Goal: Task Accomplishment & Management: Complete application form

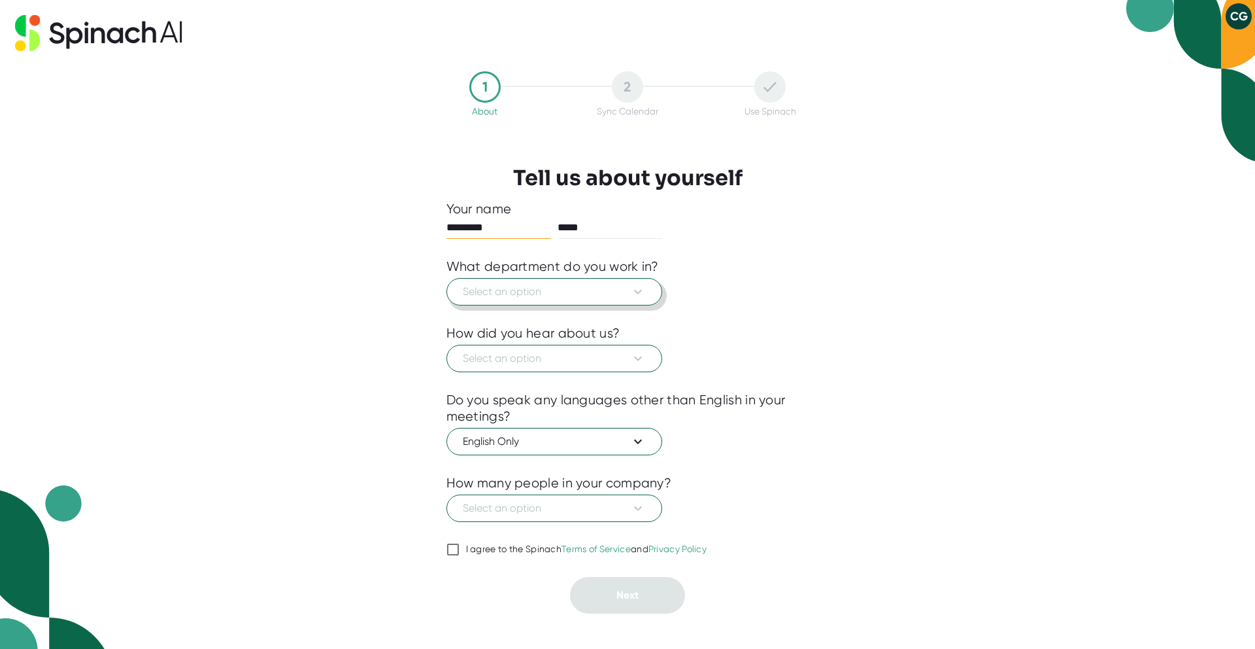
click at [641, 288] on icon at bounding box center [638, 292] width 16 height 16
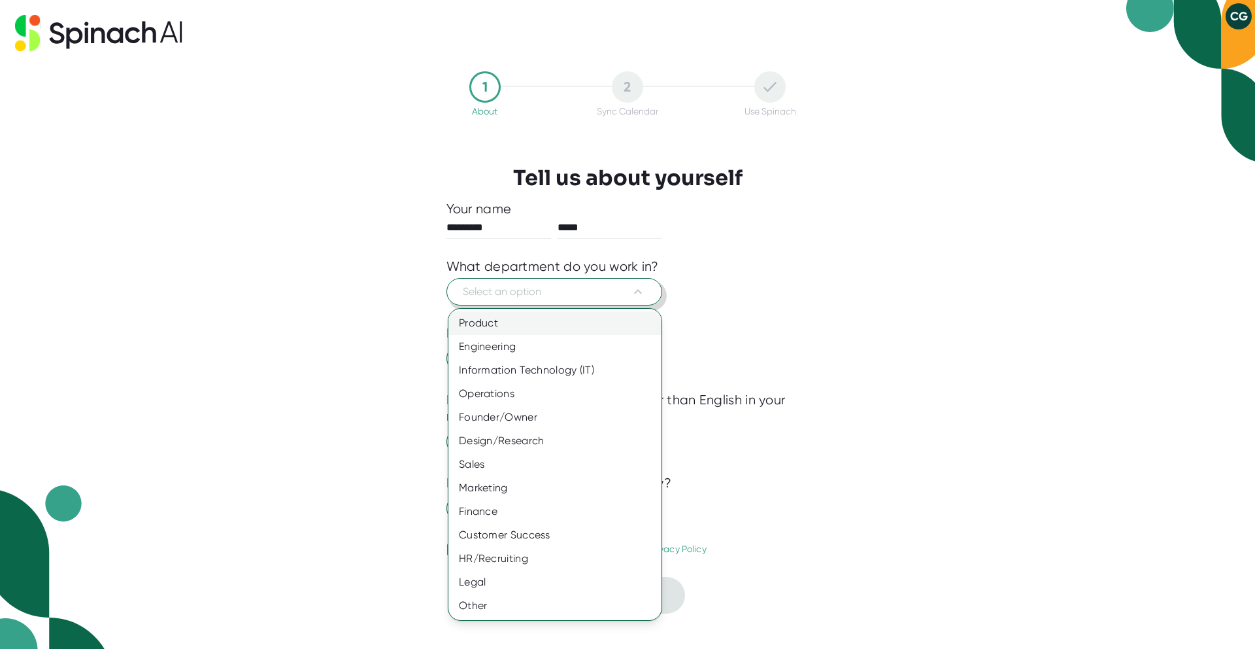
click at [603, 326] on div "Product" at bounding box center [555, 323] width 213 height 24
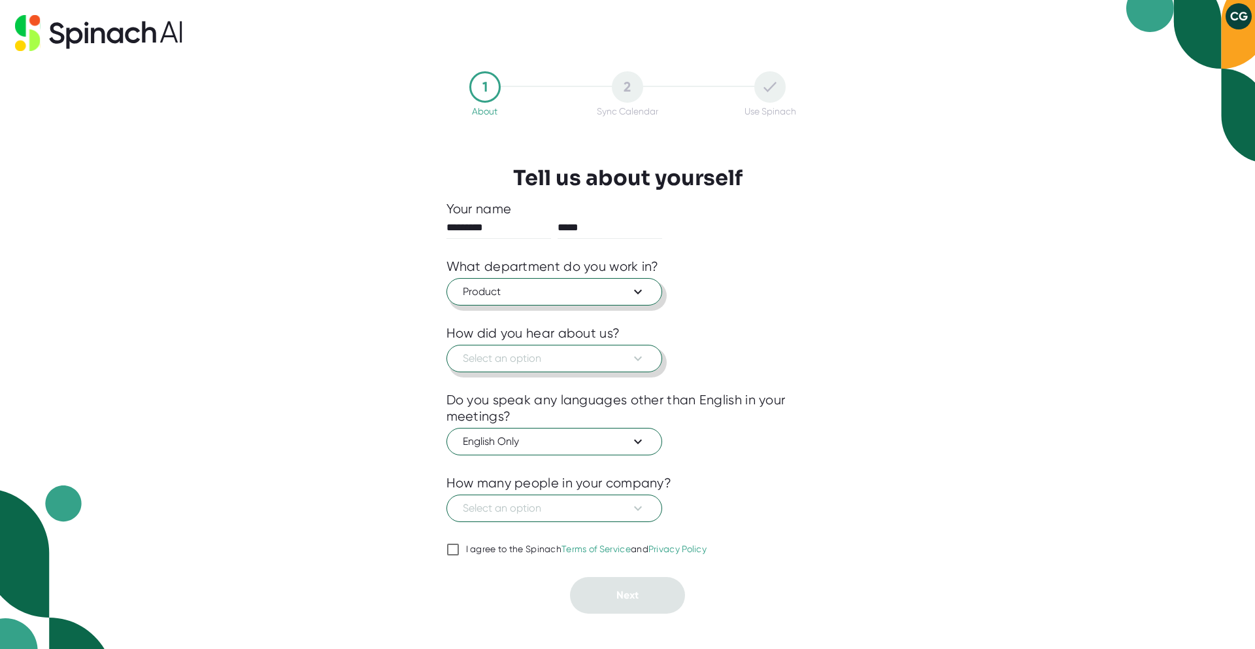
click at [613, 356] on span "Select an option" at bounding box center [554, 358] width 183 height 16
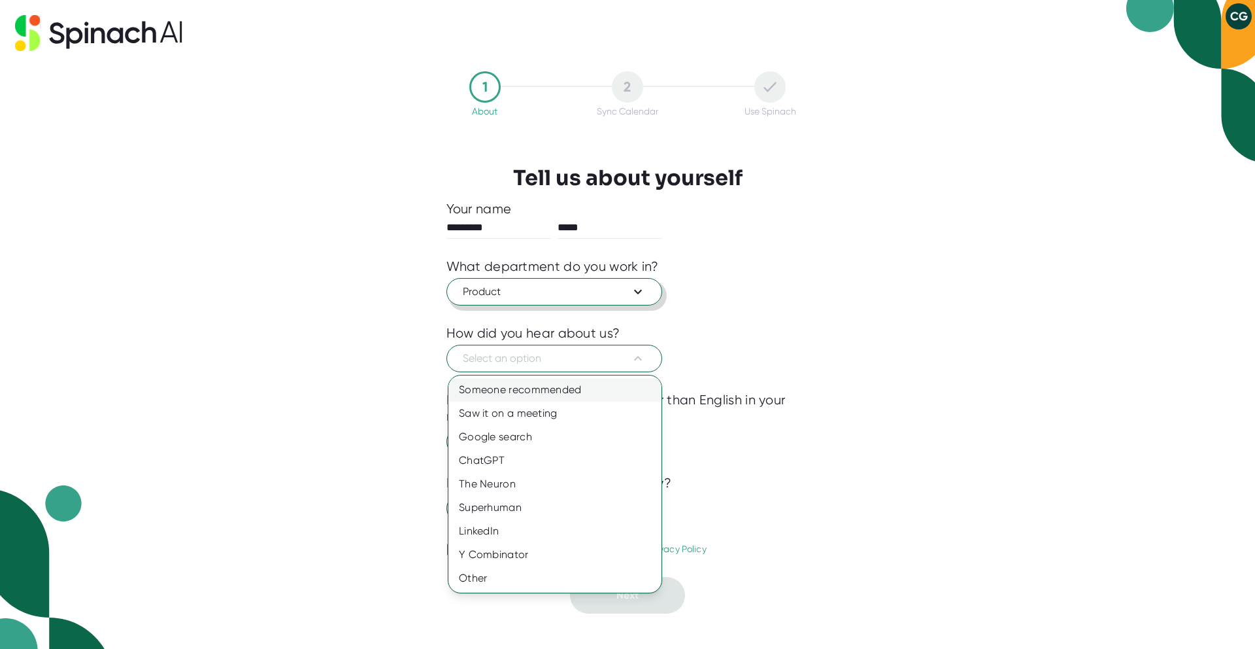
click at [598, 390] on div "Someone recommended" at bounding box center [555, 390] width 213 height 24
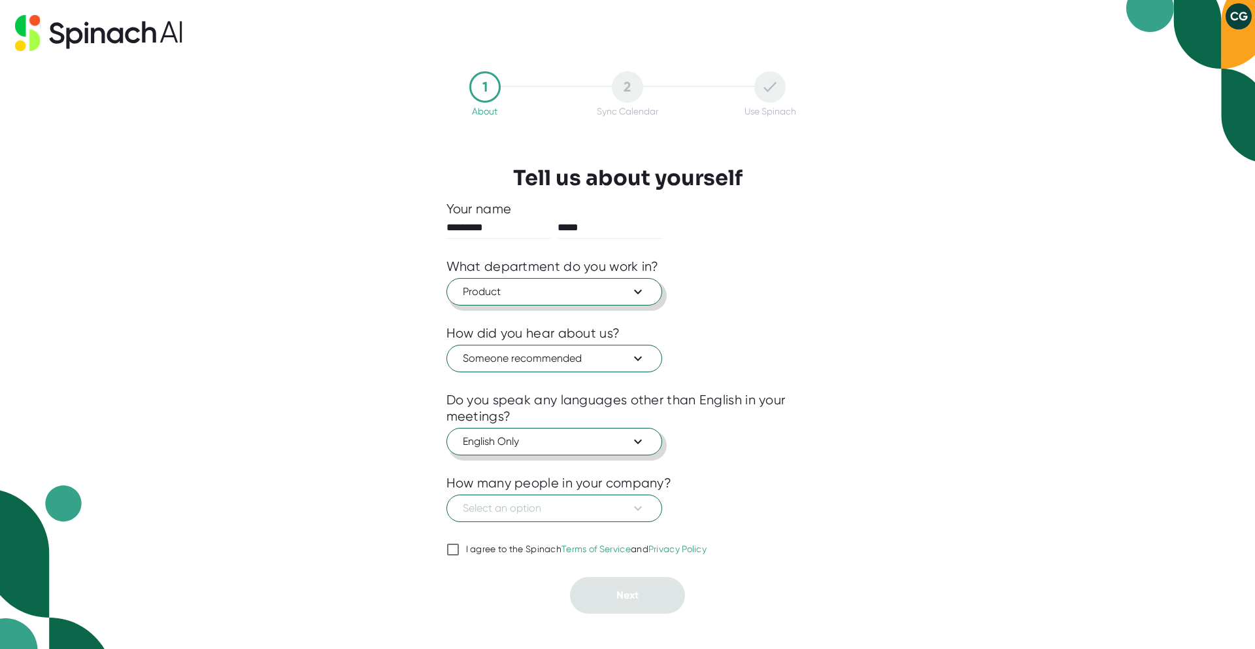
click at [611, 445] on span "English Only" at bounding box center [554, 441] width 183 height 16
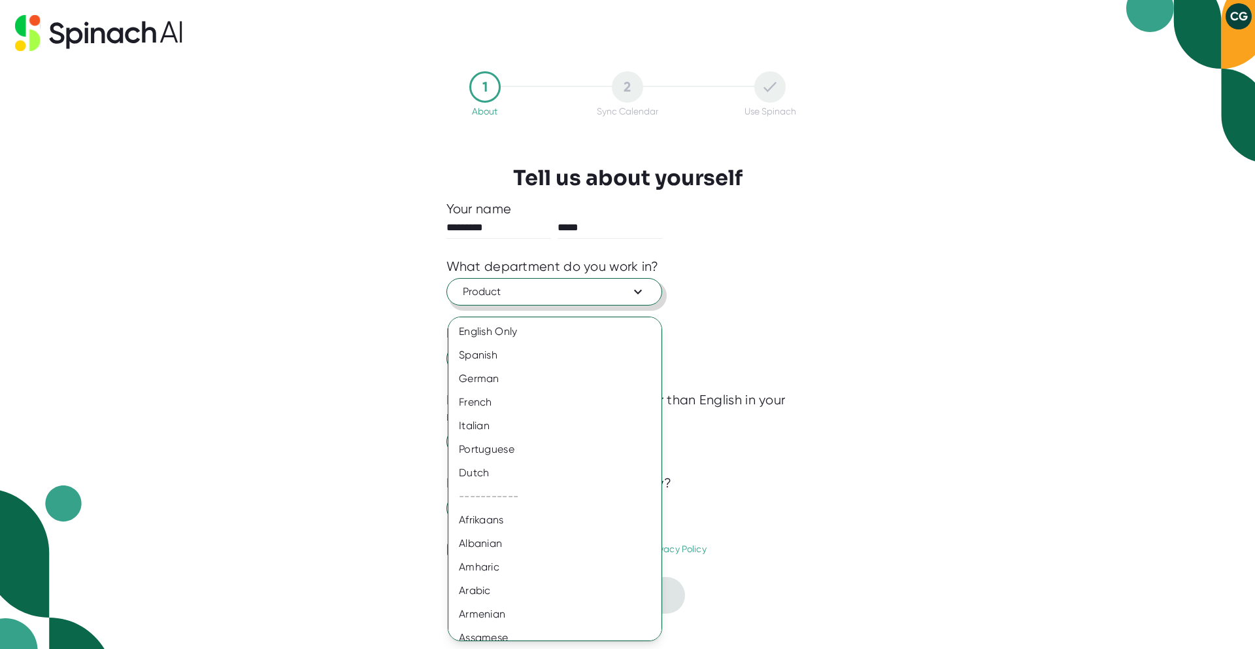
drag, startPoint x: 811, startPoint y: 405, endPoint x: 805, endPoint y: 410, distance: 7.5
click at [811, 405] on div at bounding box center [627, 324] width 1255 height 649
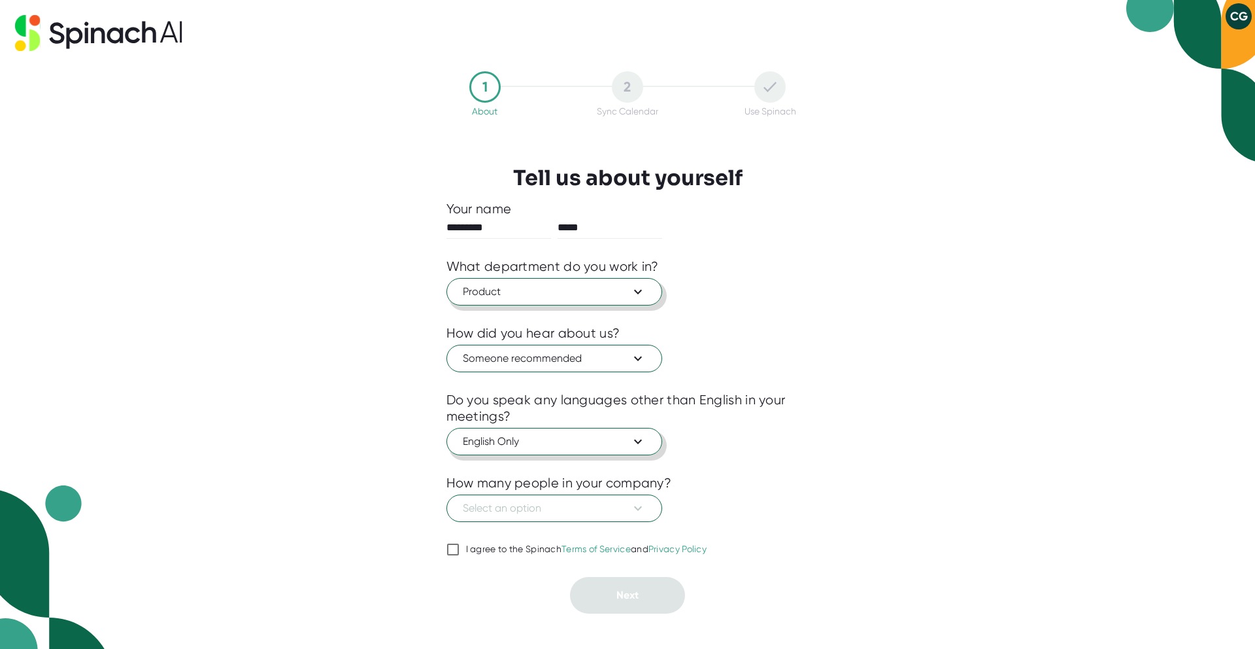
click at [612, 446] on span "English Only" at bounding box center [554, 441] width 183 height 16
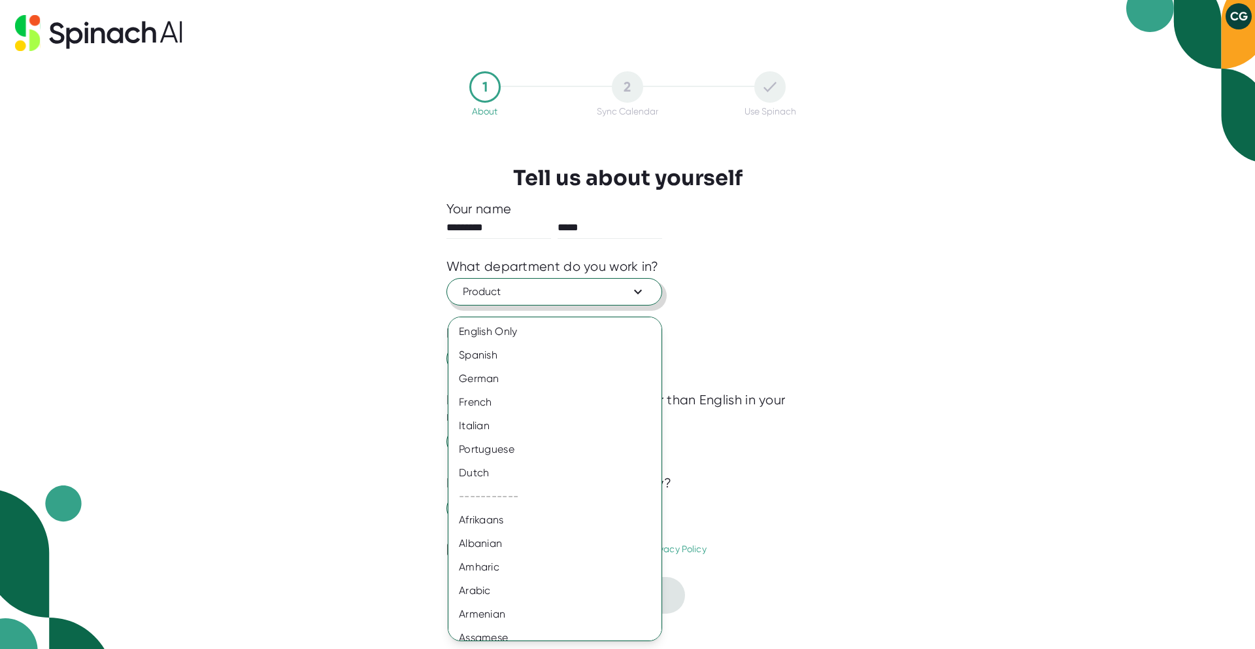
click at [833, 410] on div at bounding box center [627, 324] width 1255 height 649
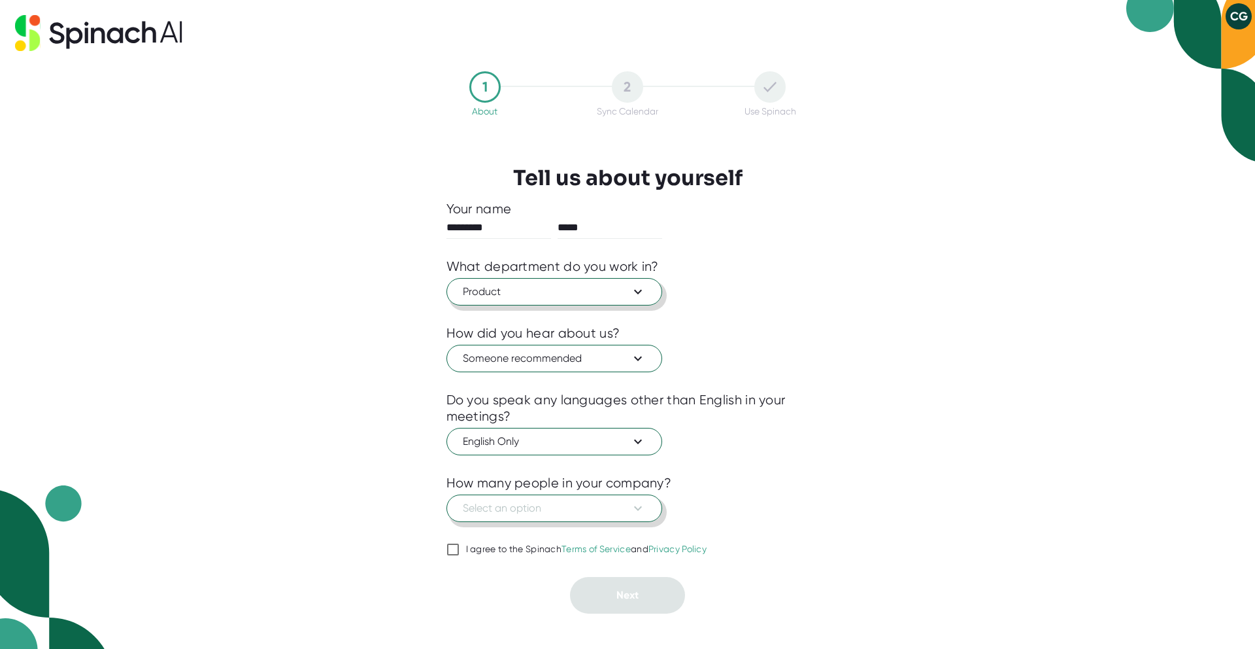
click at [622, 517] on button "Select an option" at bounding box center [555, 507] width 216 height 27
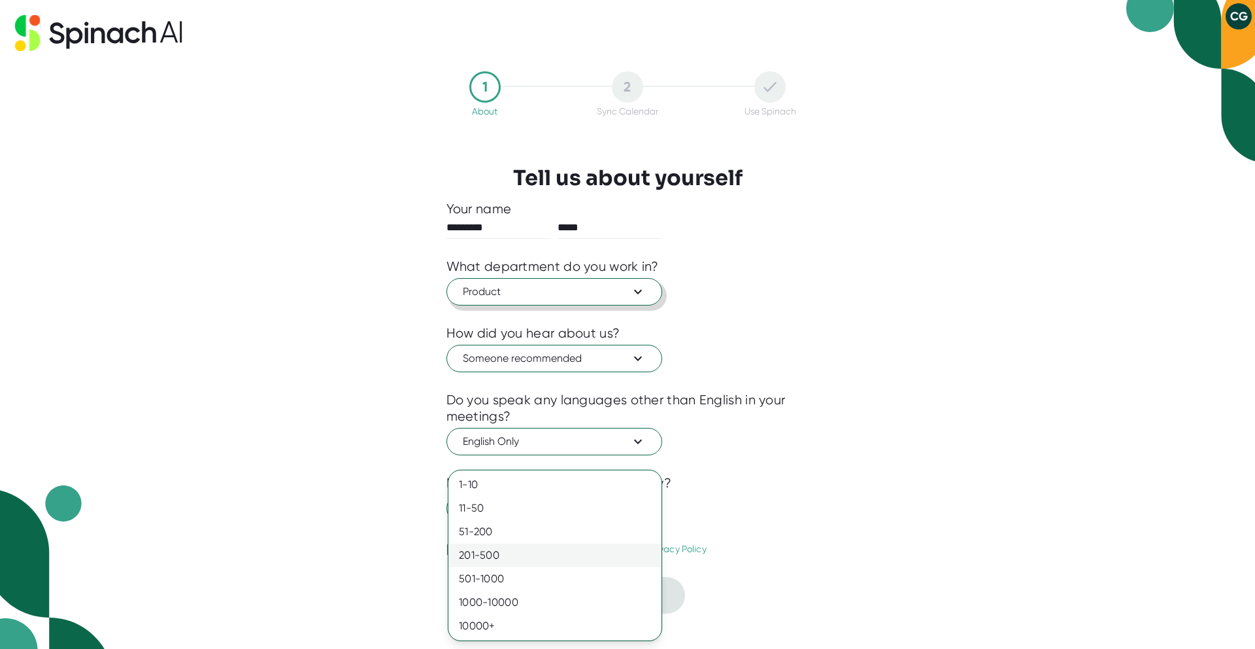
click at [573, 556] on div "201-500" at bounding box center [555, 555] width 213 height 24
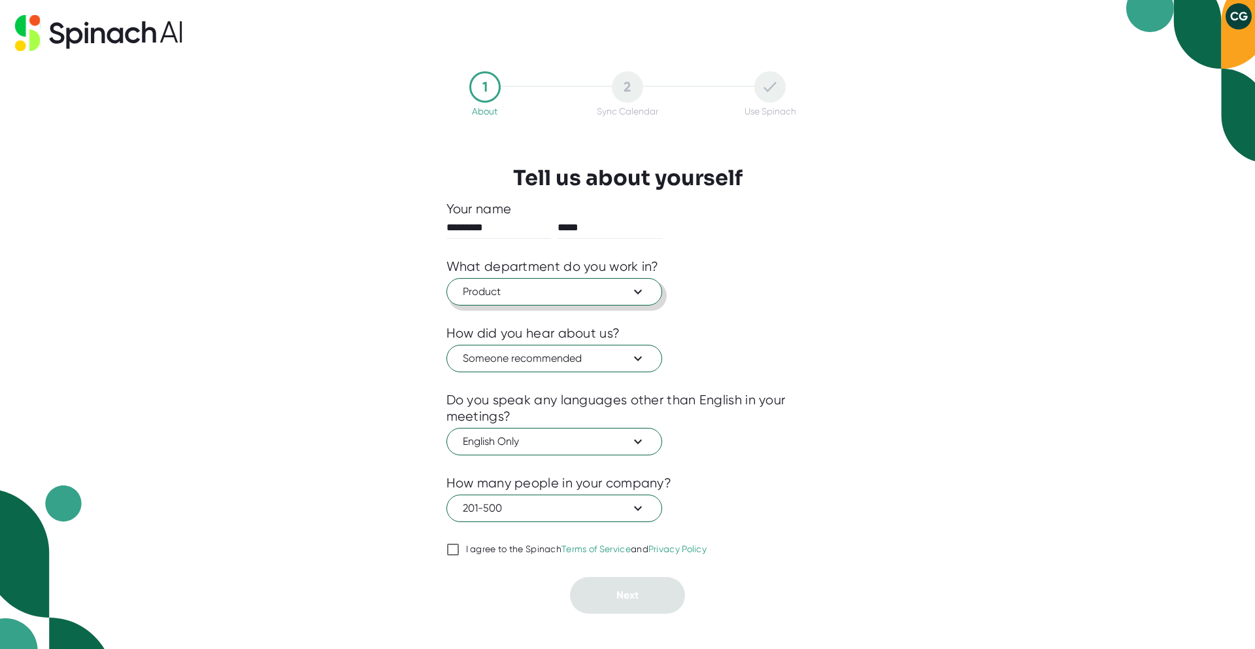
click at [448, 552] on input "I agree to the Spinach Terms of Service and Privacy Policy" at bounding box center [453, 549] width 13 height 16
checkbox input "true"
click at [627, 608] on button "Next" at bounding box center [627, 595] width 115 height 37
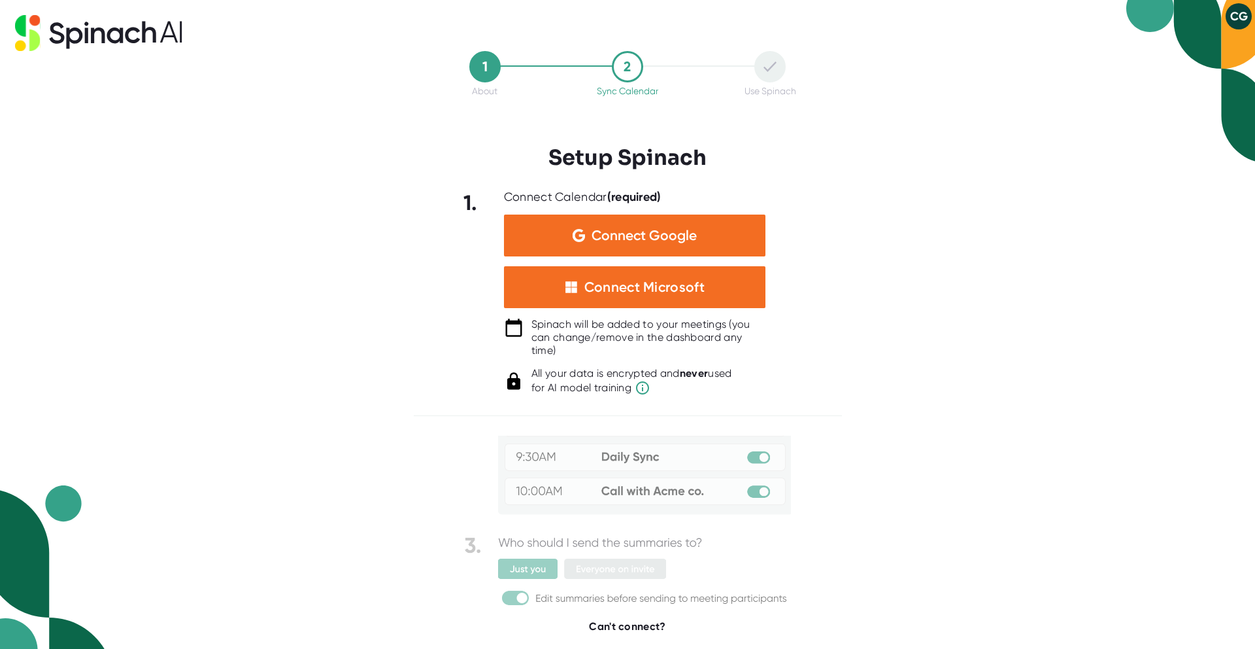
scroll to position [104, 0]
